Goal: Find specific page/section: Find specific page/section

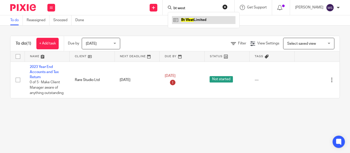
type input "bt west"
click at [187, 22] on link at bounding box center [203, 20] width 63 height 8
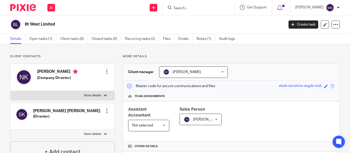
drag, startPoint x: 37, startPoint y: 71, endPoint x: 78, endPoint y: 72, distance: 40.7
click at [78, 72] on h4 "Navreet Kaur Kooner" at bounding box center [57, 72] width 41 height 6
copy h4 "Navreet Kaur Kooner"
